Goal: Transaction & Acquisition: Obtain resource

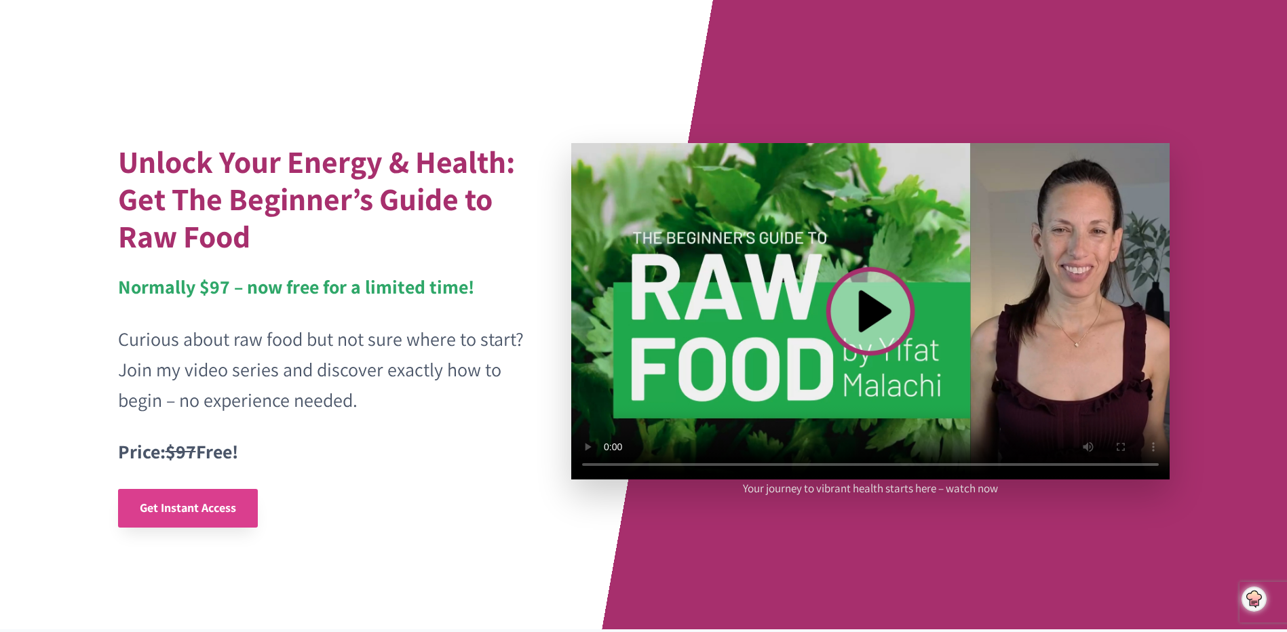
click at [185, 504] on span "Get Instant Access" at bounding box center [188, 508] width 96 height 16
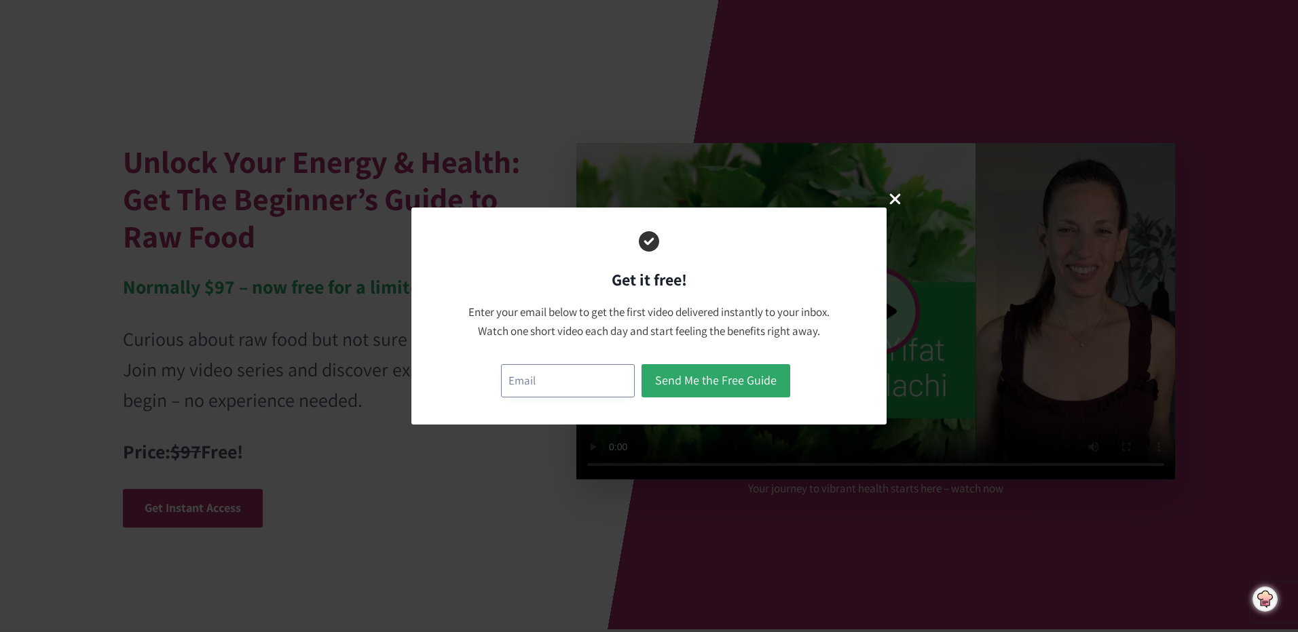
click at [512, 382] on input "email" at bounding box center [568, 380] width 134 height 33
type input "[PERSON_NAME][EMAIL_ADDRESS][DOMAIN_NAME]"
click at [725, 376] on button "Send Me the Free Guide" at bounding box center [715, 380] width 149 height 33
